Goal: Find specific page/section

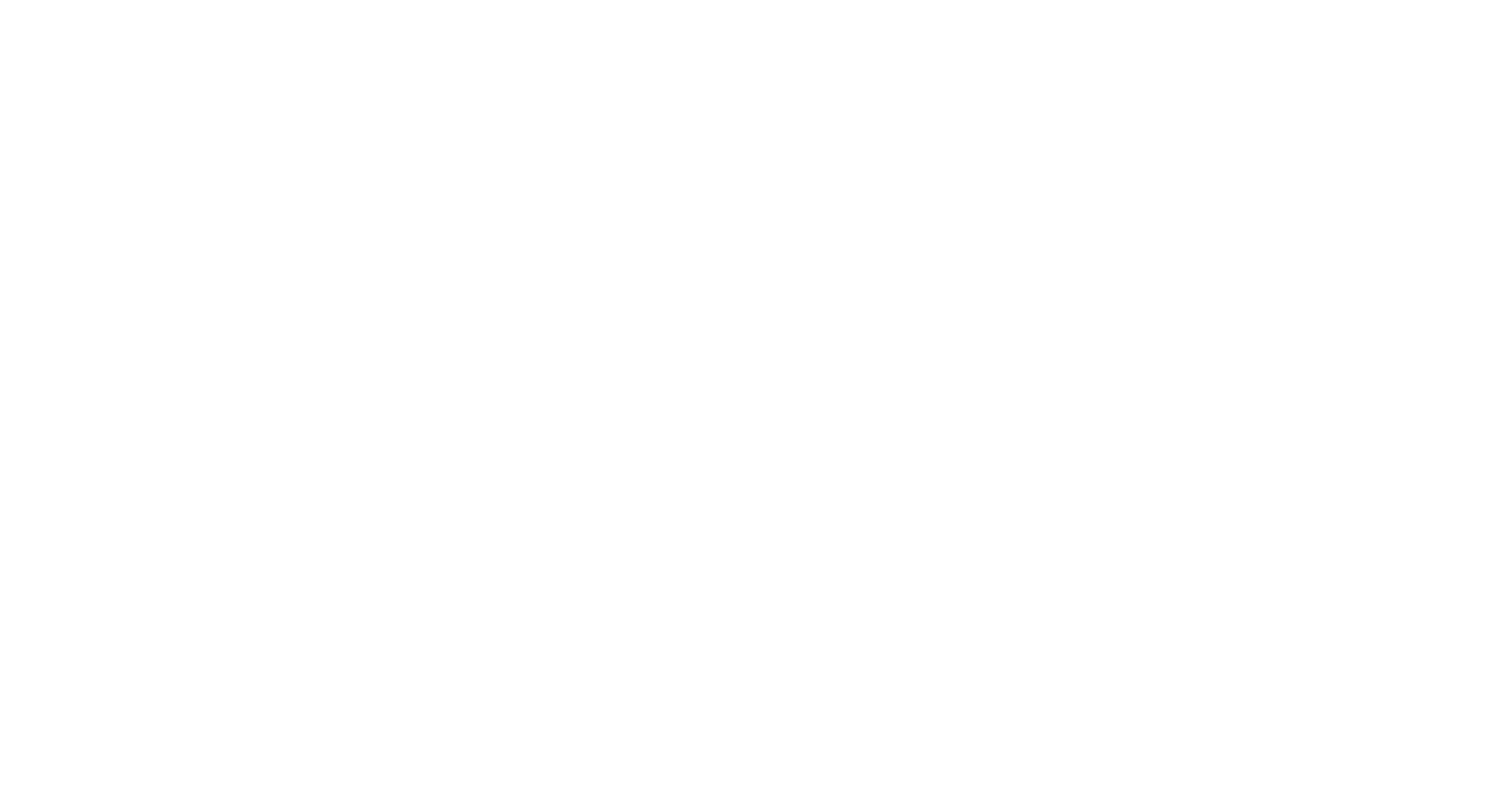
click at [1359, 46] on div at bounding box center [756, 393] width 1512 height 787
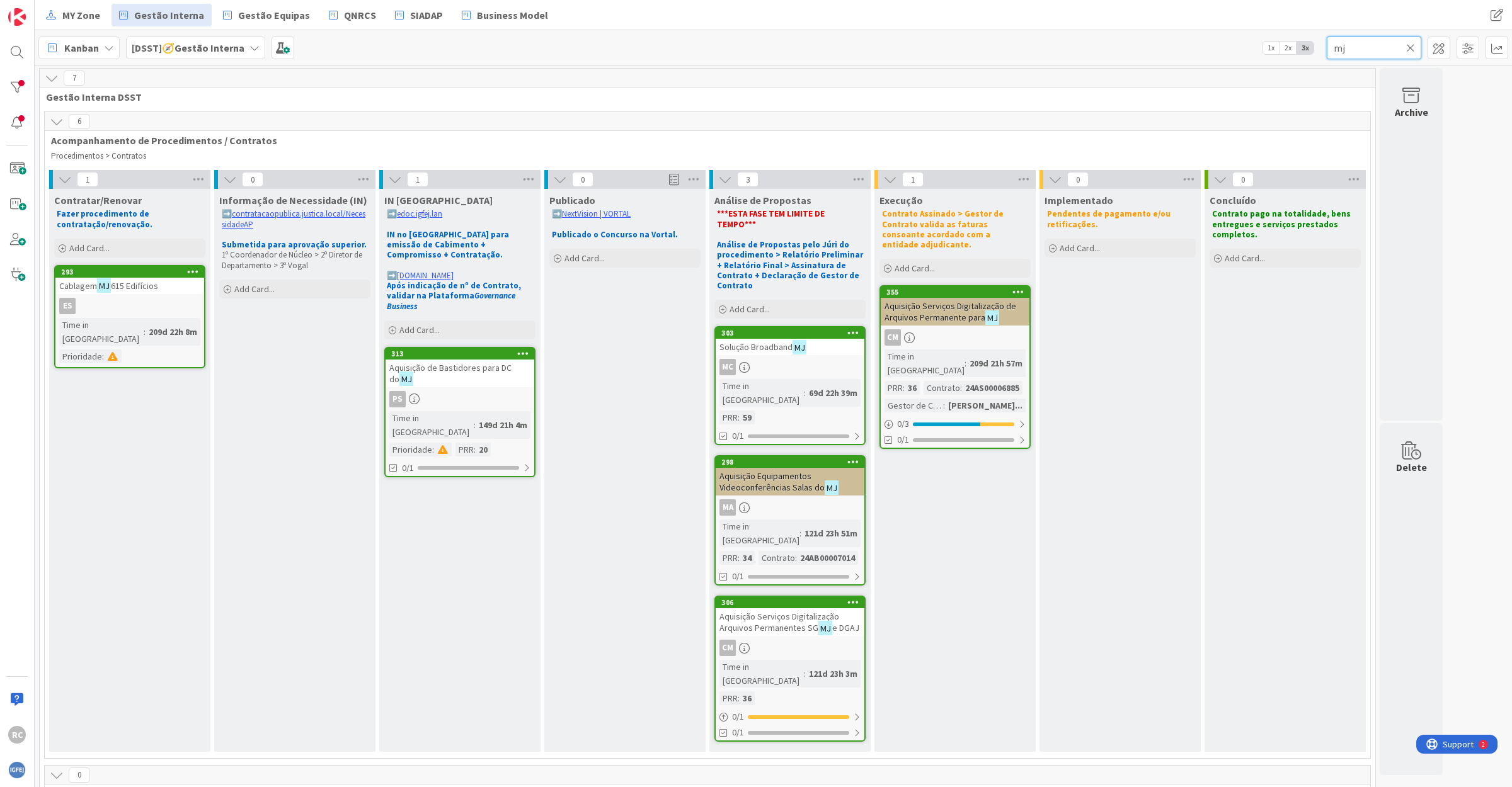
click at [1357, 47] on input "mj" at bounding box center [1374, 47] width 95 height 22
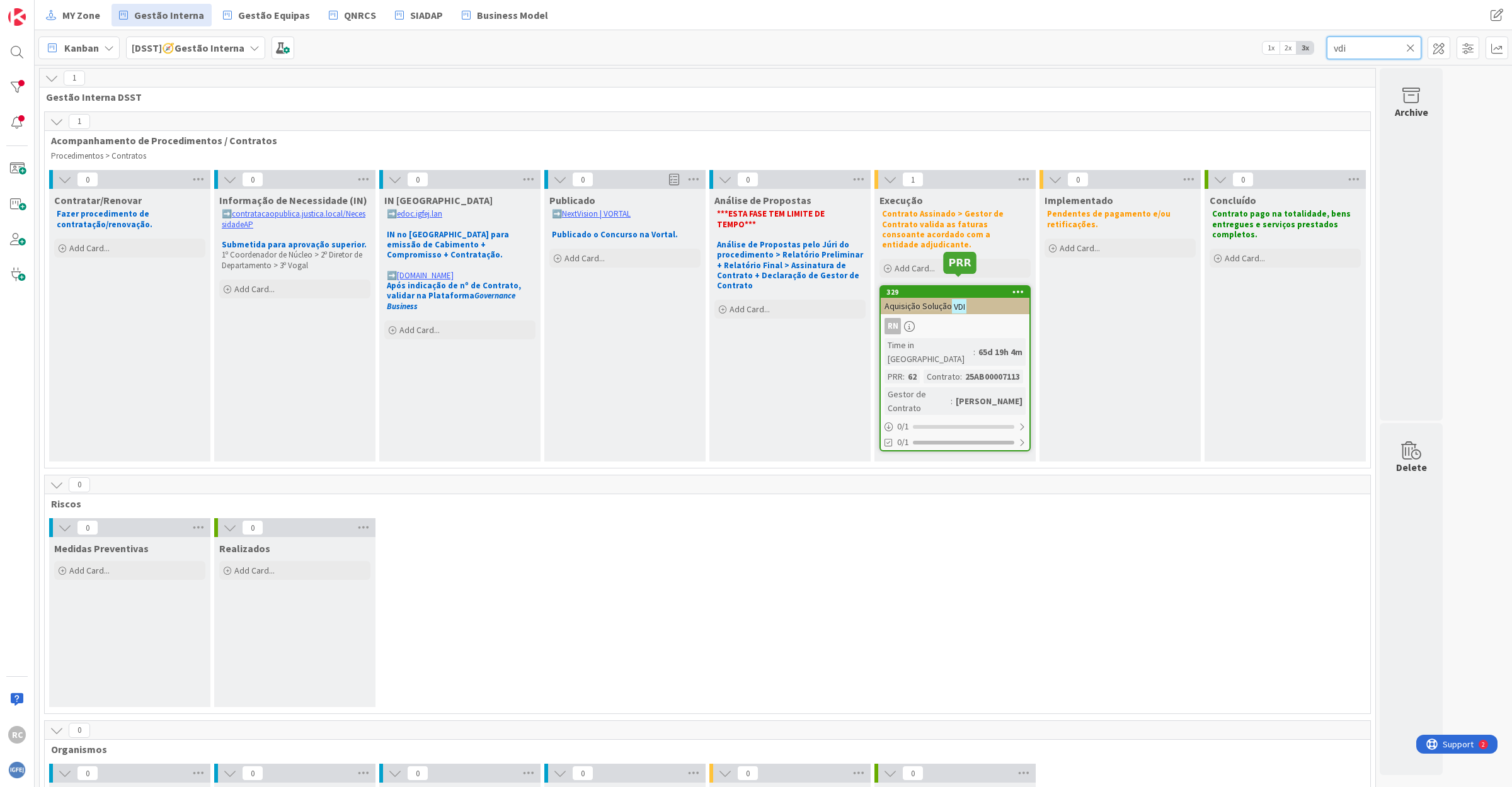
type input "vdi"
click at [931, 324] on div "329 Aquisição Solução VDI RN Time in [GEOGRAPHIC_DATA] : 65d 19h 4m PRR : 62 Co…" at bounding box center [954, 369] width 151 height 167
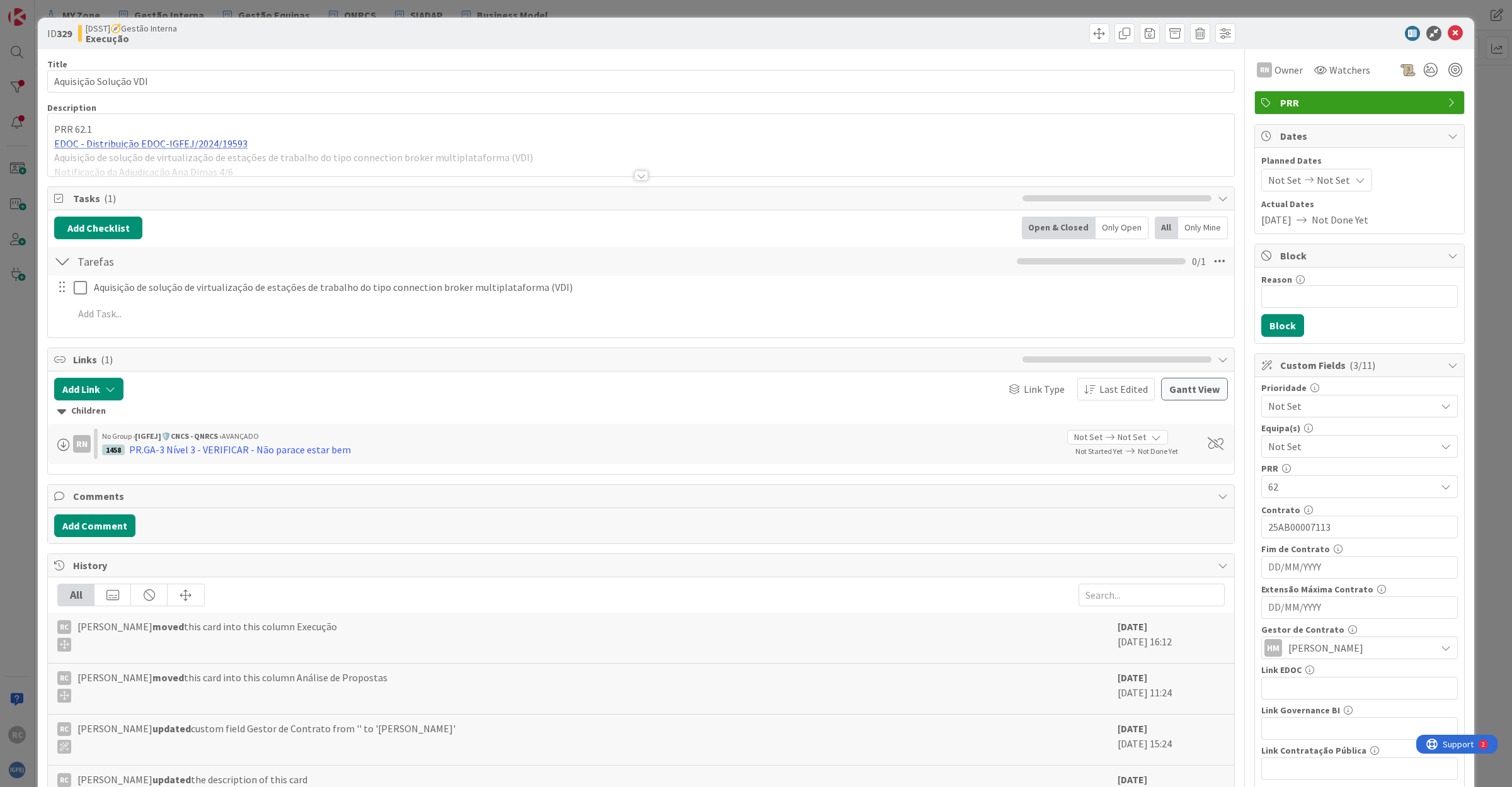
click at [149, 143] on div "PRR 62.1 EDOC - Distribuição EDOC-IGFEJ/2024/19593 Aquisição de solução de virt…" at bounding box center [640, 148] width 1186 height 56
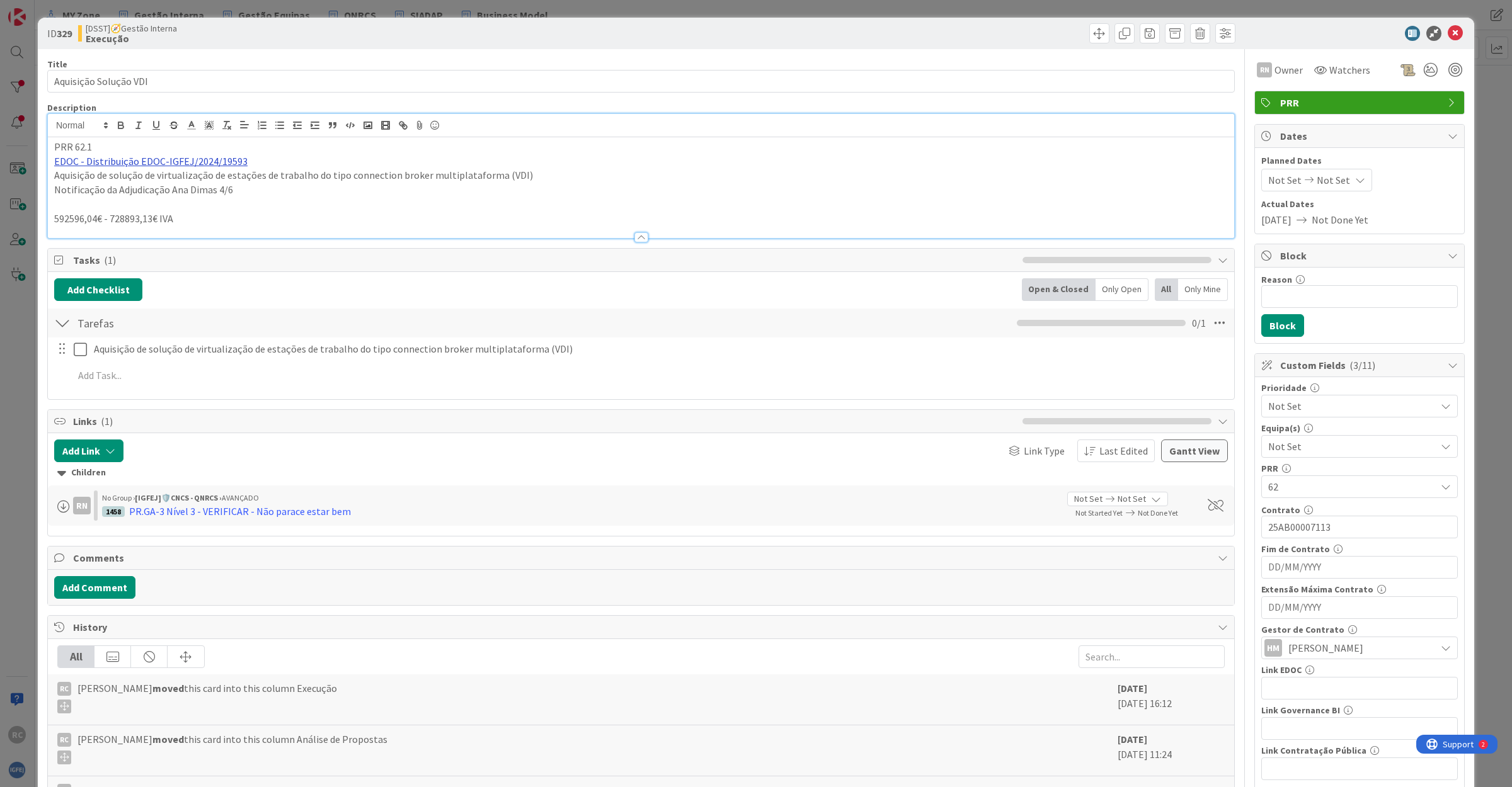
click at [140, 165] on link "EDOC - Distribuição EDOC-IGFEJ/2024/19593" at bounding box center [151, 161] width 193 height 13
click at [93, 190] on link "[URL]" at bounding box center [82, 185] width 21 height 16
